Goal: Task Accomplishment & Management: Use online tool/utility

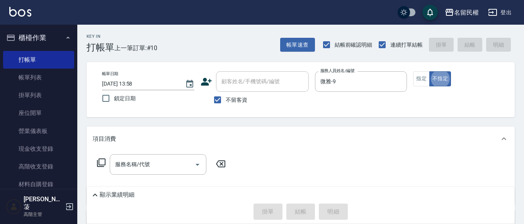
type button "false"
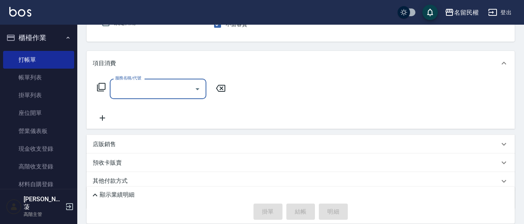
scroll to position [77, 0]
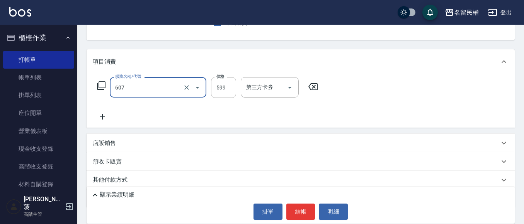
type input "[PERSON_NAME]頭皮冰鎮舒活洗髮(607)"
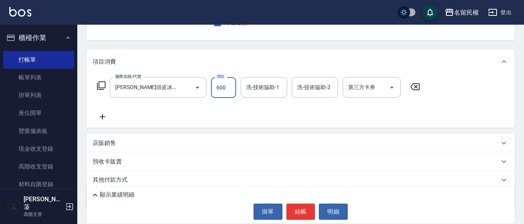
type input "600"
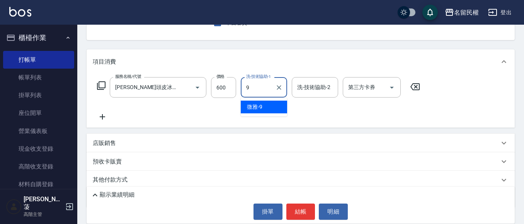
type input "微雅-9"
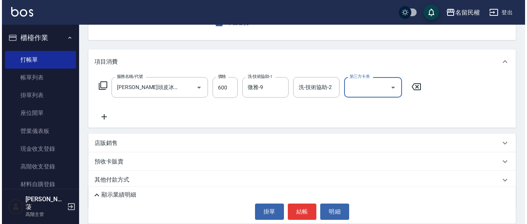
scroll to position [0, 0]
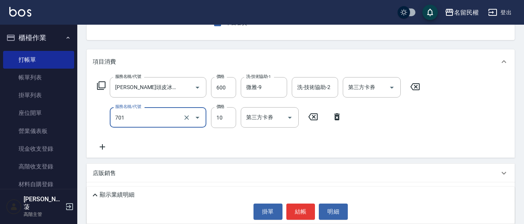
type input "[PERSON_NAME](701)"
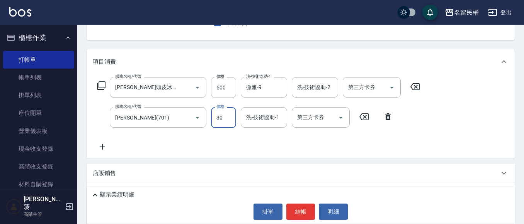
type input "30"
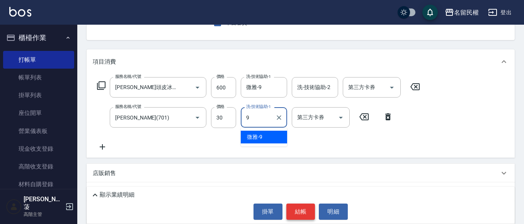
type input "微雅-9"
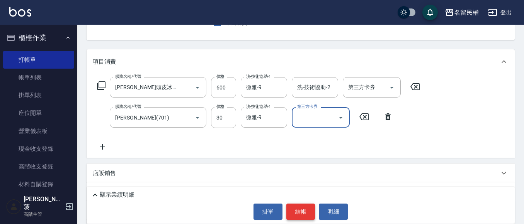
click at [309, 215] on button "結帳" at bounding box center [300, 212] width 29 height 16
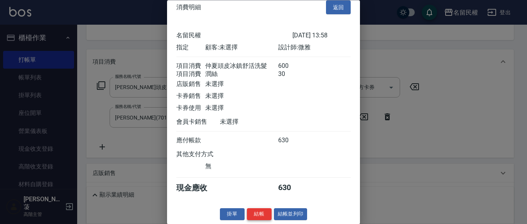
scroll to position [19, 0]
drag, startPoint x: 252, startPoint y: 214, endPoint x: 254, endPoint y: 208, distance: 6.8
click at [252, 214] on button "結帳" at bounding box center [259, 215] width 25 height 12
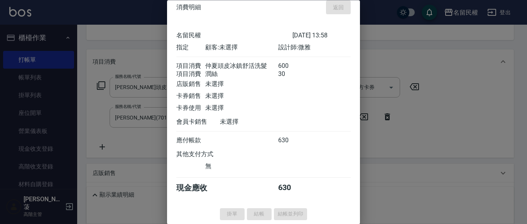
scroll to position [0, 0]
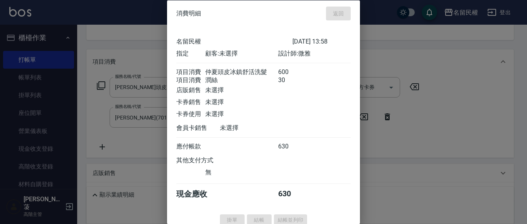
type input "[DATE] 14:48"
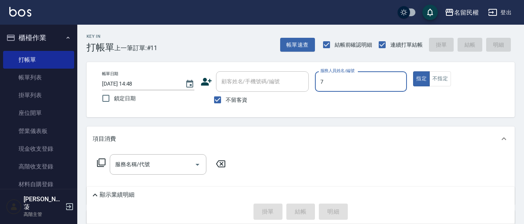
type input "阿水-7"
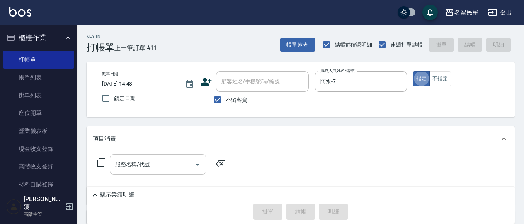
type button "true"
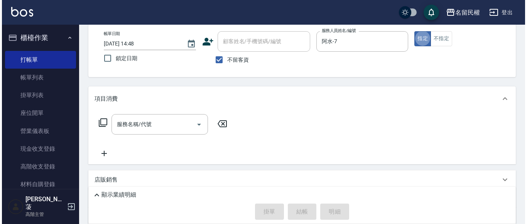
scroll to position [77, 0]
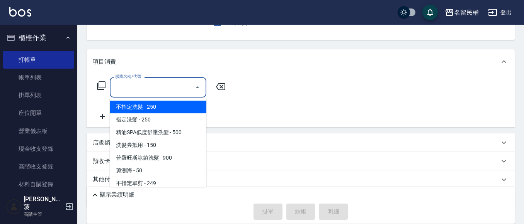
click at [145, 90] on input "服務名稱/代號" at bounding box center [152, 88] width 78 height 14
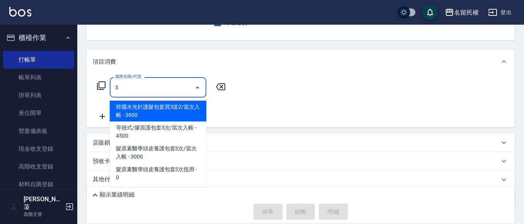
click at [137, 97] on div "3 服務名稱/代號" at bounding box center [158, 87] width 97 height 20
click at [136, 90] on input "3" at bounding box center [152, 88] width 78 height 14
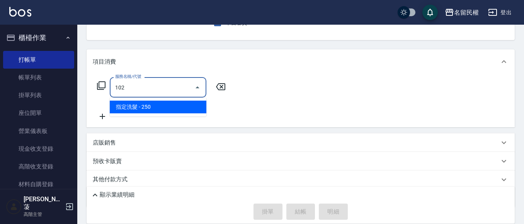
type input "指定洗髮(102)"
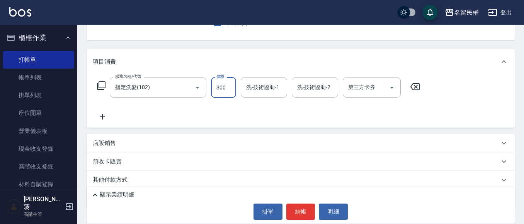
type input "300"
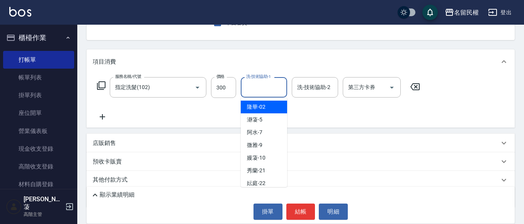
click at [252, 91] on input "洗-技術協助-1" at bounding box center [263, 88] width 39 height 14
type input "阿水-7"
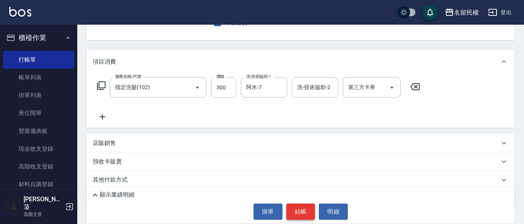
click at [299, 203] on div "顯示業績明細 掛單 結帳 明細" at bounding box center [300, 205] width 428 height 37
click at [299, 205] on button "結帳" at bounding box center [300, 212] width 29 height 16
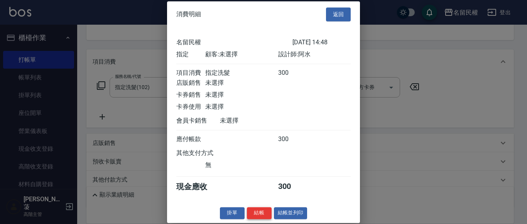
scroll to position [10, 0]
click at [254, 215] on button "結帳" at bounding box center [259, 213] width 25 height 12
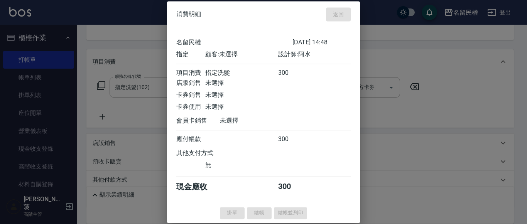
type input "[DATE] 15:10"
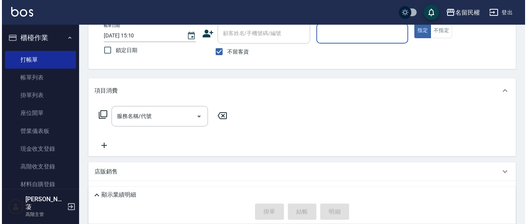
scroll to position [36, 0]
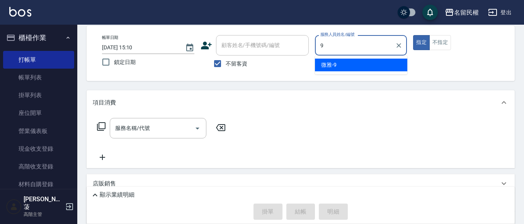
type input "微雅-9"
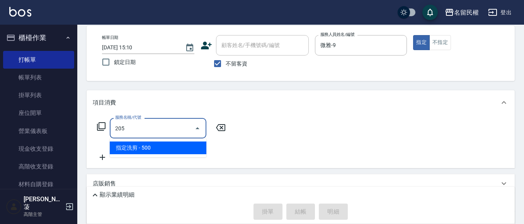
type input "指定洗剪(205)"
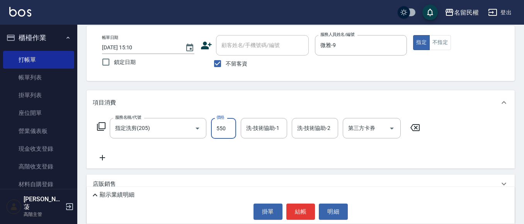
type input "550"
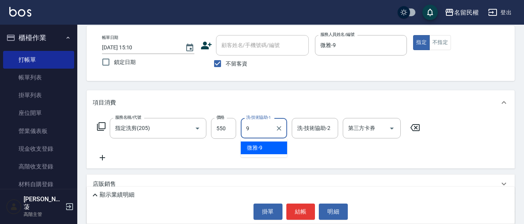
type input "微雅-9"
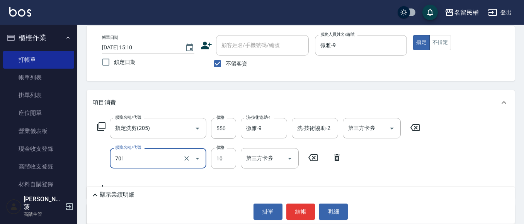
type input "[PERSON_NAME](701)"
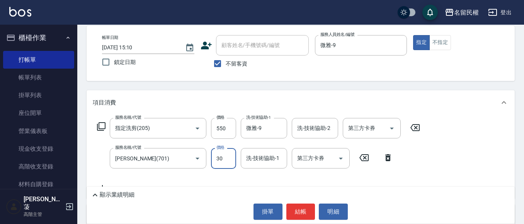
type input "30"
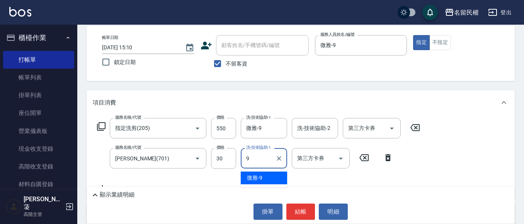
type input "微雅-9"
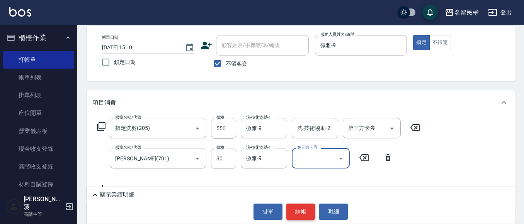
click at [295, 204] on button "結帳" at bounding box center [300, 212] width 29 height 16
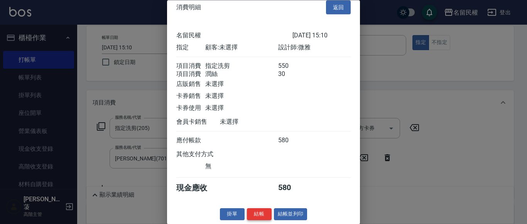
click at [265, 213] on button "結帳" at bounding box center [259, 215] width 25 height 12
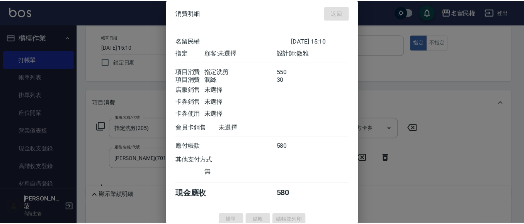
scroll to position [10, 0]
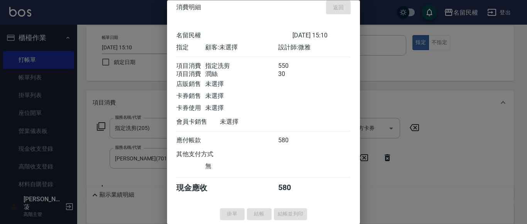
type input "[DATE] 15:25"
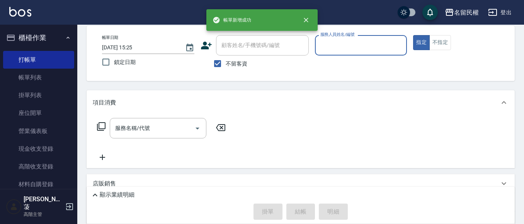
click at [258, 217] on div "掛單 結帳 明細" at bounding box center [300, 212] width 420 height 16
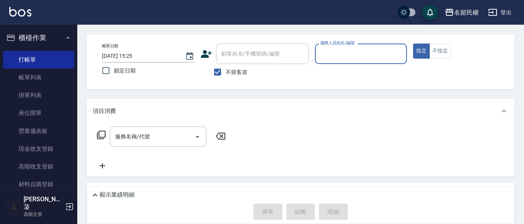
scroll to position [0, 0]
